Goal: Information Seeking & Learning: Learn about a topic

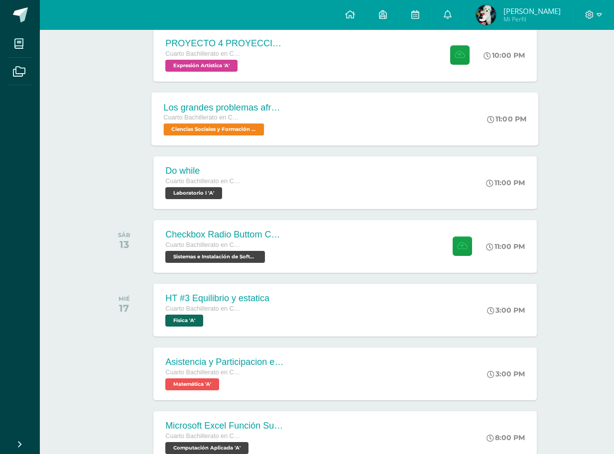
scroll to position [249, 0]
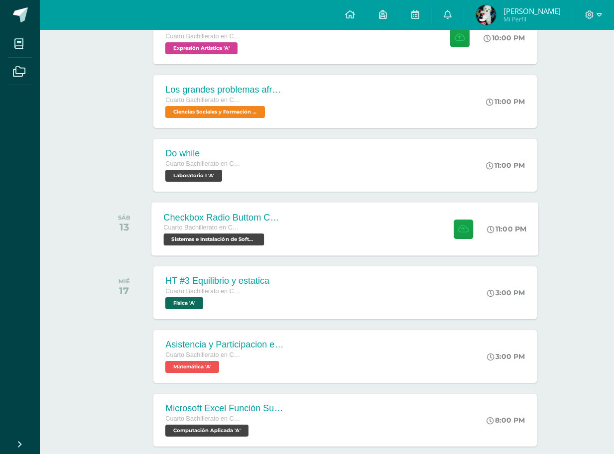
click at [265, 225] on div "Cuarto Bachillerato en CCLL con Orientación en Computación" at bounding box center [224, 228] width 121 height 11
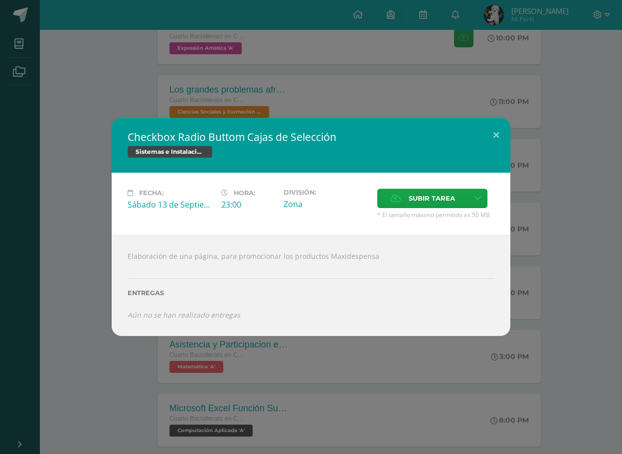
click at [169, 397] on div "Checkbox Radio Buttom Cajas de Selección Sistemas e Instalación de Software Fec…" at bounding box center [311, 227] width 622 height 454
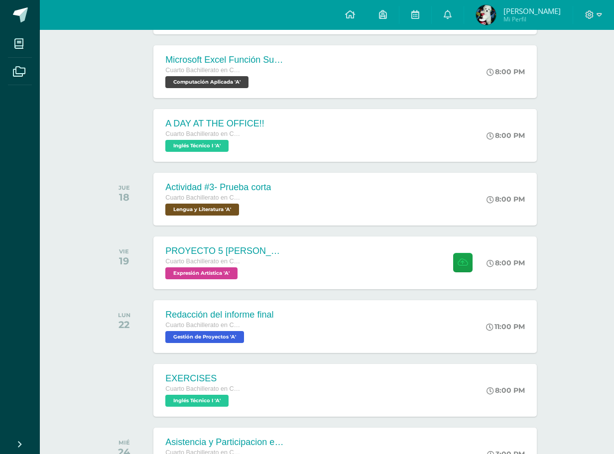
scroll to position [698, 0]
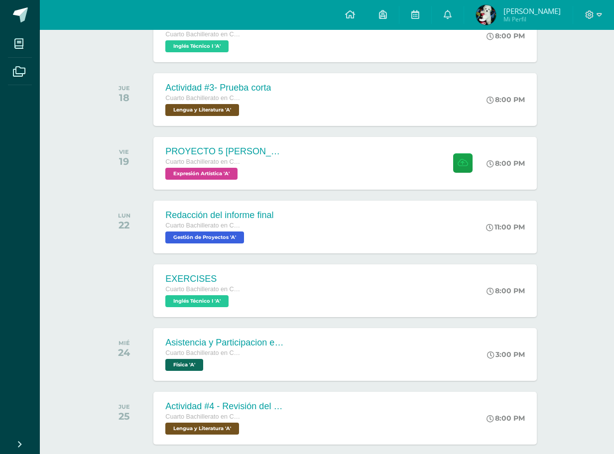
click at [243, 191] on div "VIE 19 PROYECTO 5 CRUZ EN PROYECCION Cuarto Bachillerato en CCLL con Orientació…" at bounding box center [327, 164] width 451 height 56
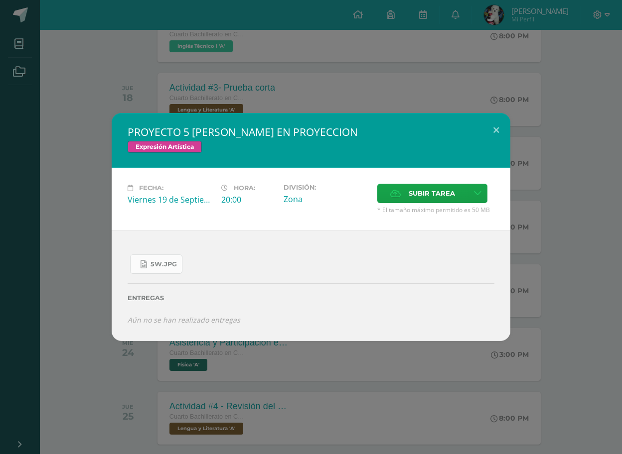
click at [168, 270] on link "5W.jpg" at bounding box center [156, 264] width 52 height 19
click at [80, 193] on div "PROYECTO 5 [PERSON_NAME] EN PROYECCION Expresión Artística Fecha: [DATE] Hora: …" at bounding box center [311, 227] width 614 height 228
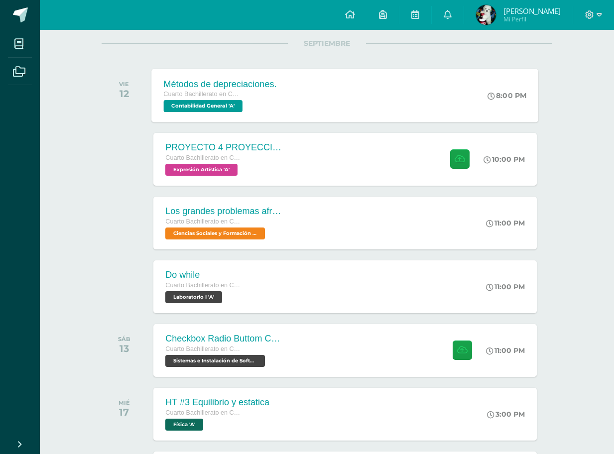
scroll to position [0, 0]
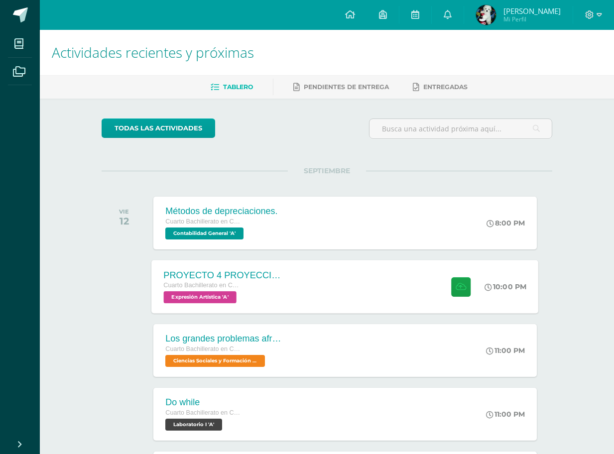
click at [223, 267] on div "PROYECTO 4 PROYECCION 2 Cuarto Bachillerato en CCLL con Orientación en Computac…" at bounding box center [224, 286] width 145 height 53
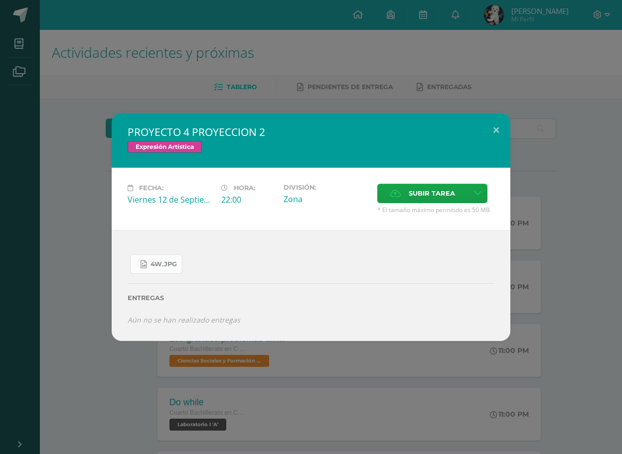
click at [160, 267] on span "4W.jpg" at bounding box center [164, 265] width 26 height 8
click at [205, 86] on div "PROYECTO 4 PROYECCION 2 Expresión Artística Fecha: Viernes 12 de Septiembre Hor…" at bounding box center [311, 227] width 622 height 454
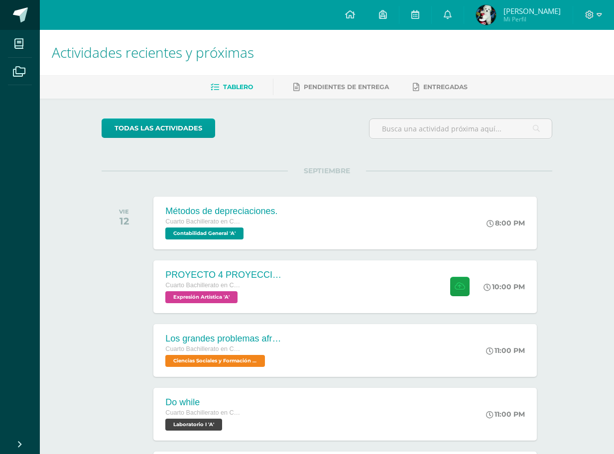
click at [21, 18] on span at bounding box center [20, 14] width 15 height 15
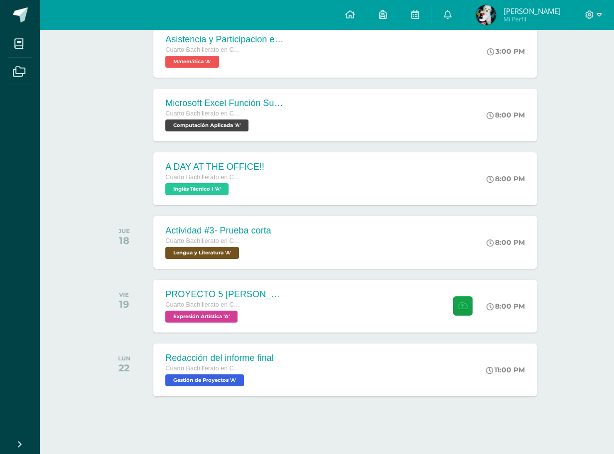
scroll to position [560, 0]
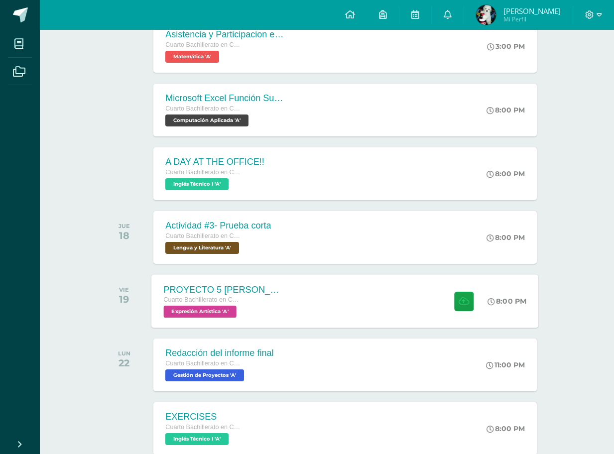
click at [295, 297] on div "PROYECTO 5 [PERSON_NAME] EN PROYECCION Cuarto Bachillerato en CCLL con Orientac…" at bounding box center [224, 301] width 145 height 53
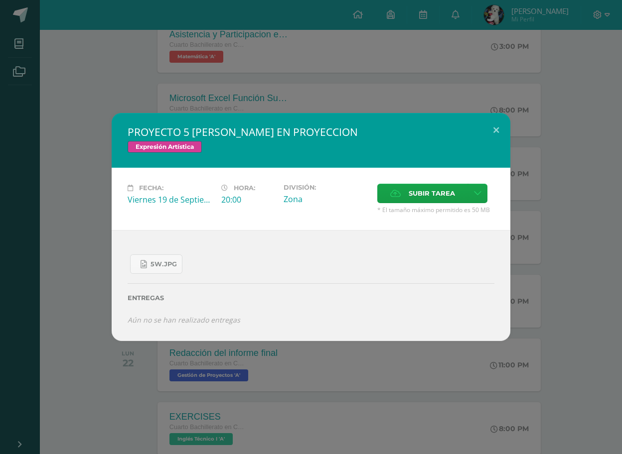
click at [80, 81] on div "PROYECTO 5 [PERSON_NAME] EN PROYECCION Expresión Artística Fecha: [DATE] Hora: …" at bounding box center [311, 227] width 622 height 454
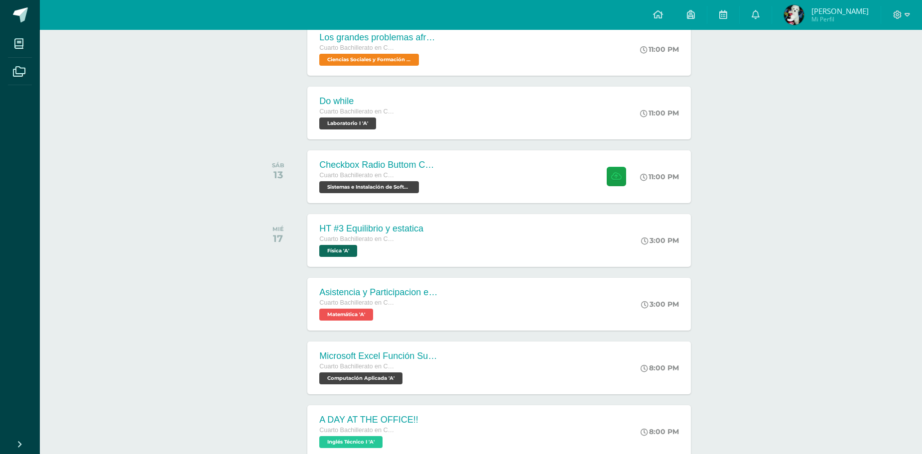
scroll to position [299, 0]
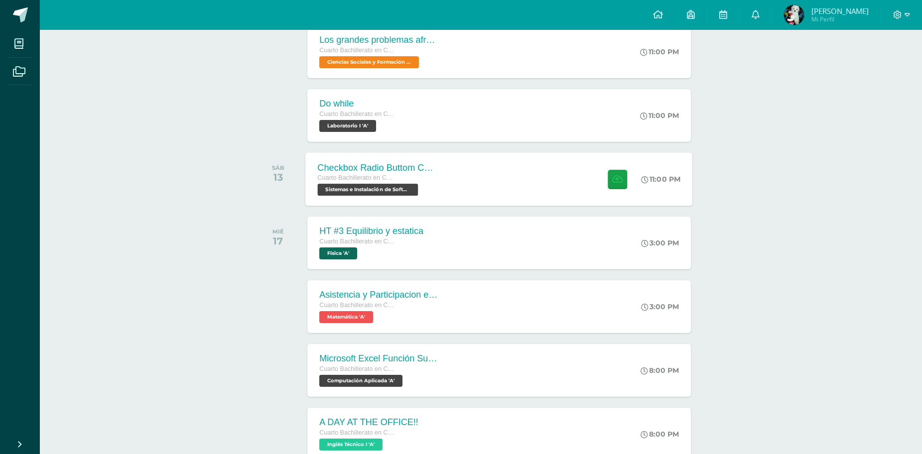
click at [442, 188] on div "Checkbox Radio Buttom Cajas de Selección Cuarto Bachillerato en CCLL con Orient…" at bounding box center [378, 178] width 145 height 53
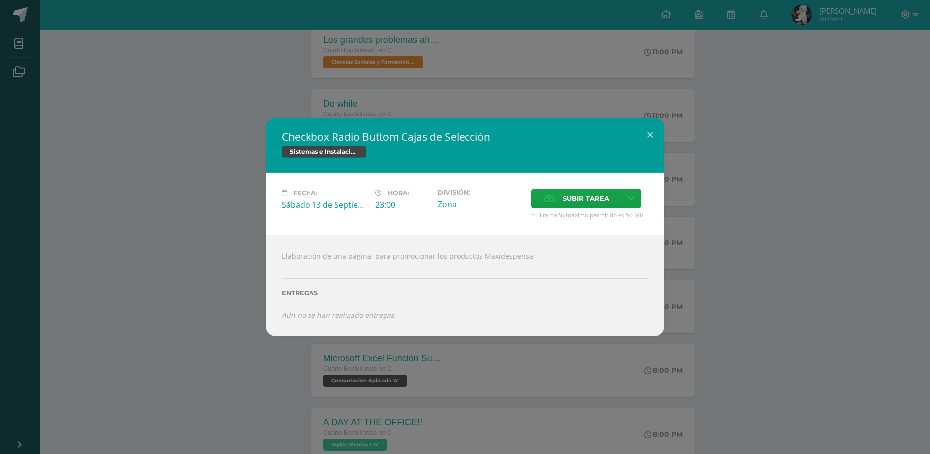
drag, startPoint x: 282, startPoint y: 136, endPoint x: 363, endPoint y: 145, distance: 81.7
click at [363, 145] on div "Checkbox Radio Buttom Cajas de Selección Sistemas e Instalación de Software" at bounding box center [465, 145] width 399 height 55
click at [621, 222] on div "Checkbox Radio Buttom Cajas de Selección Sistemas e Instalación de Software Fec…" at bounding box center [465, 227] width 922 height 218
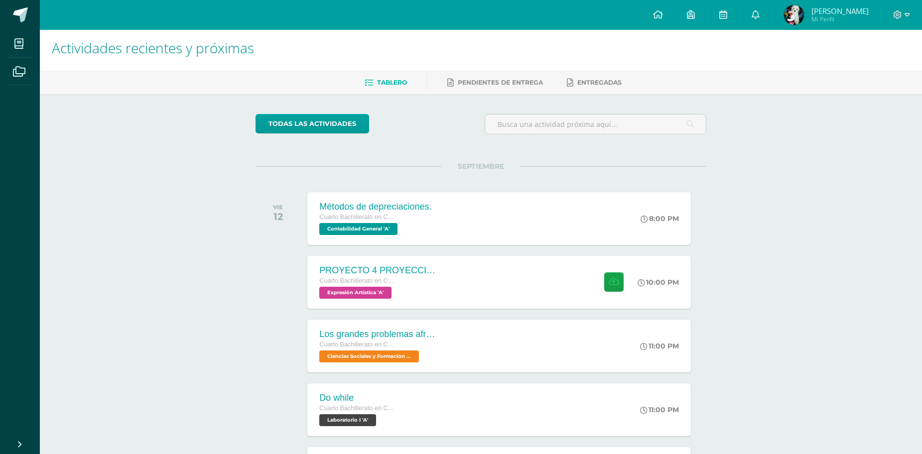
scroll to position [0, 0]
